Goal: Task Accomplishment & Management: Manage account settings

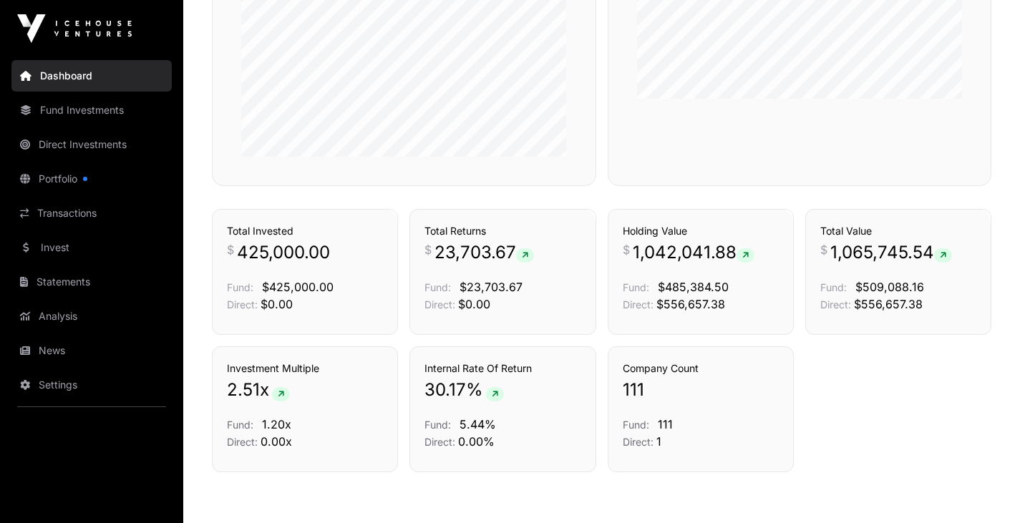
scroll to position [904, 0]
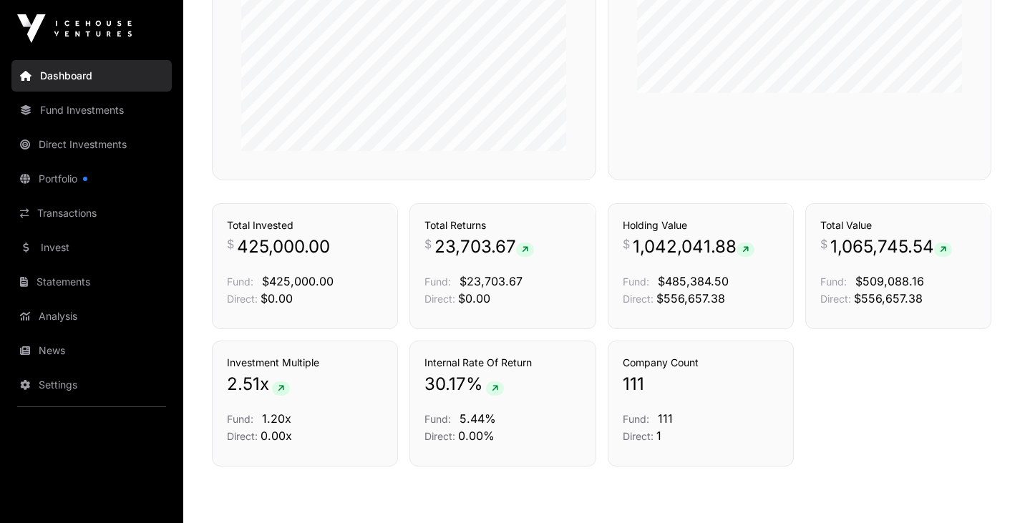
click at [91, 150] on link "Direct Investments" at bounding box center [91, 145] width 160 height 32
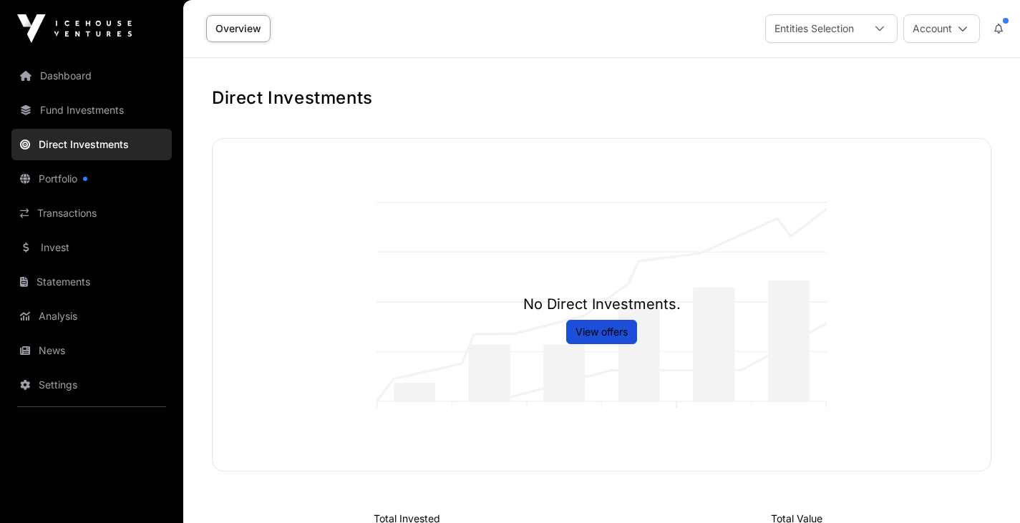
click at [59, 213] on link "Transactions" at bounding box center [91, 214] width 160 height 32
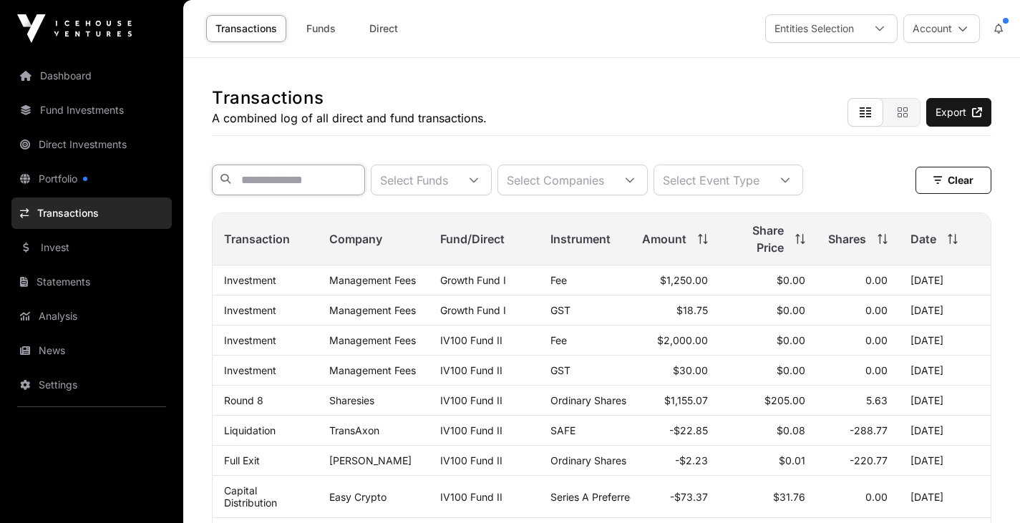
click at [251, 182] on input "text" at bounding box center [288, 180] width 153 height 31
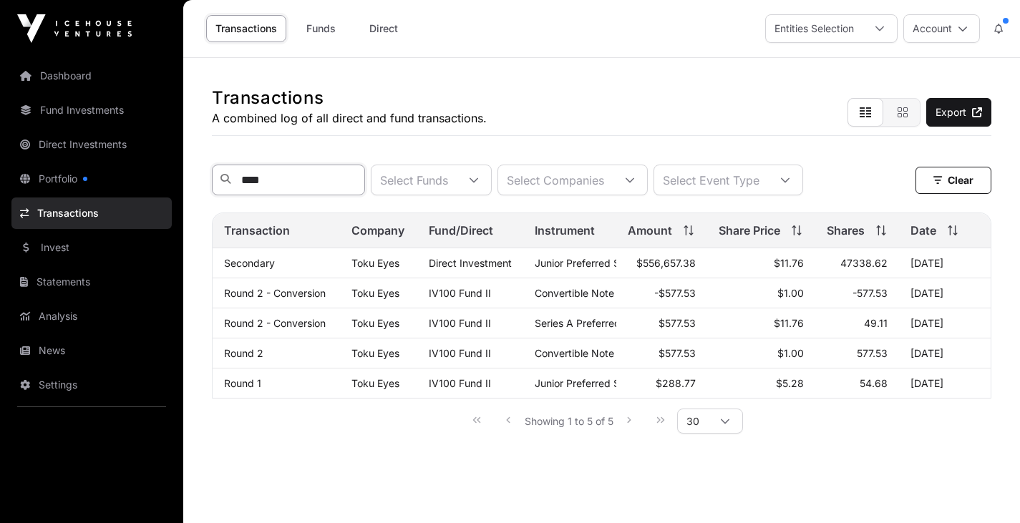
type input "****"
click at [958, 34] on button "Account" at bounding box center [942, 28] width 77 height 29
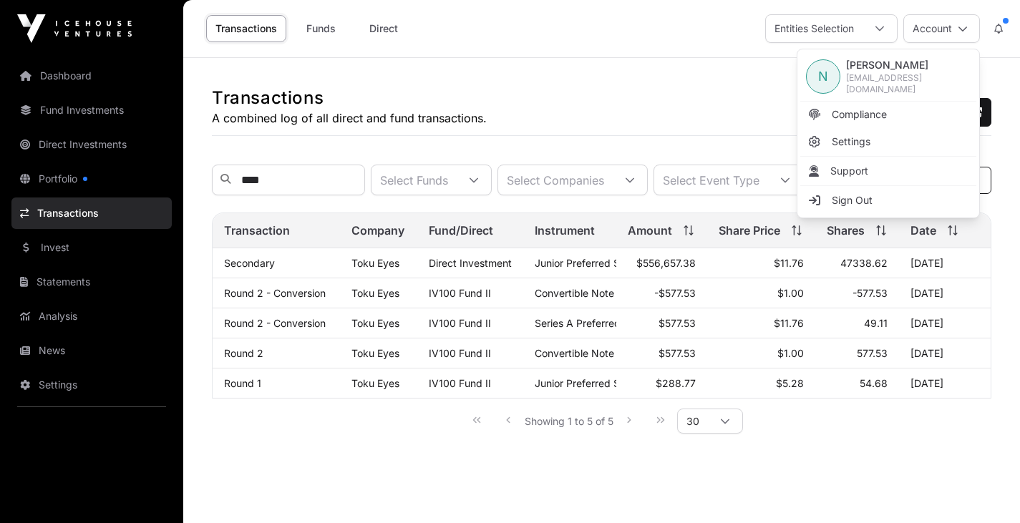
click at [870, 194] on span "Sign Out" at bounding box center [852, 200] width 41 height 14
